Goal: Find contact information: Find contact information

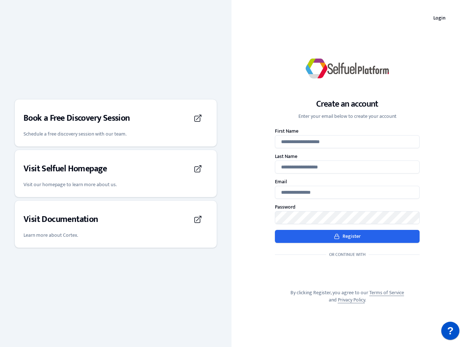
click at [231, 174] on div "Create an account Enter your email below to create your account First Name Last…" at bounding box center [346, 174] width 231 height 284
click at [116, 123] on h3 "Book a Free Discovery Session" at bounding box center [77, 118] width 107 height 12
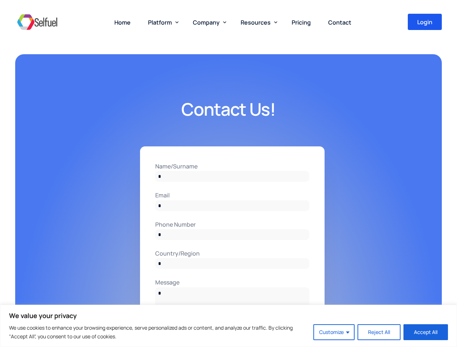
click at [228, 174] on input "Name/Surname" at bounding box center [232, 176] width 154 height 11
click at [334, 332] on button "Customize" at bounding box center [333, 332] width 41 height 16
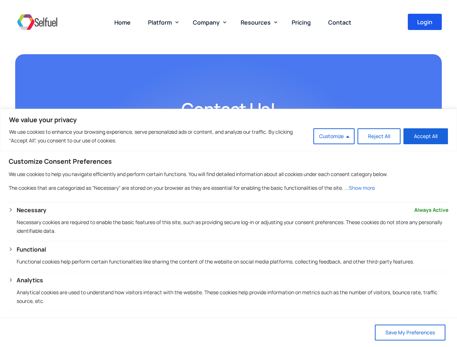
click at [162, 22] on span "Platform" at bounding box center [160, 22] width 24 height 8
click at [208, 22] on span "Company" at bounding box center [206, 22] width 27 height 8
click at [257, 22] on span "Resources" at bounding box center [256, 22] width 30 height 8
